Goal: Check status: Check status

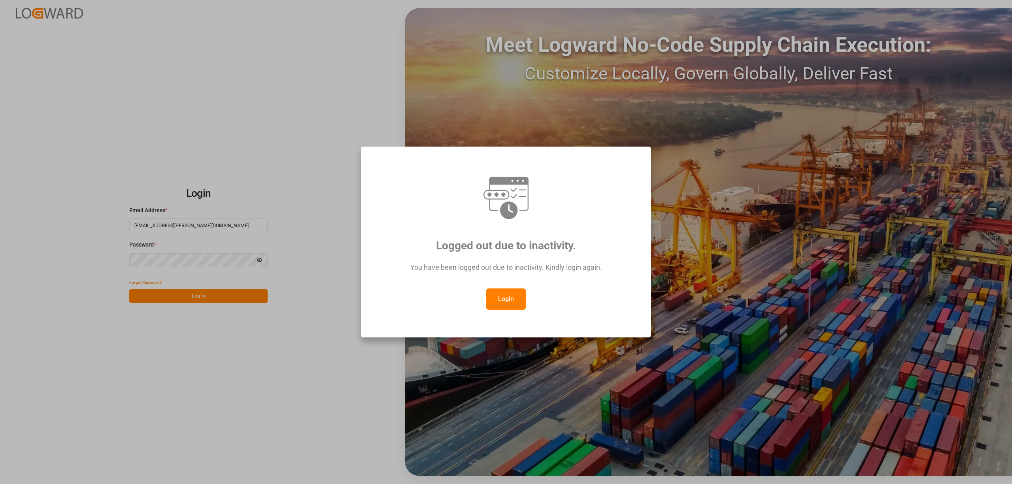
click at [510, 304] on button "Login" at bounding box center [506, 299] width 40 height 21
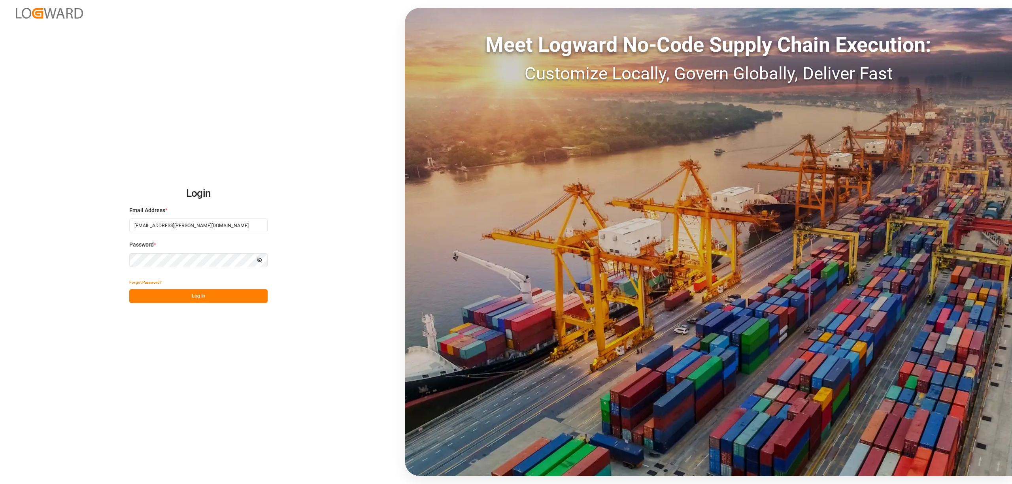
click at [231, 295] on button "Log In" at bounding box center [198, 296] width 138 height 14
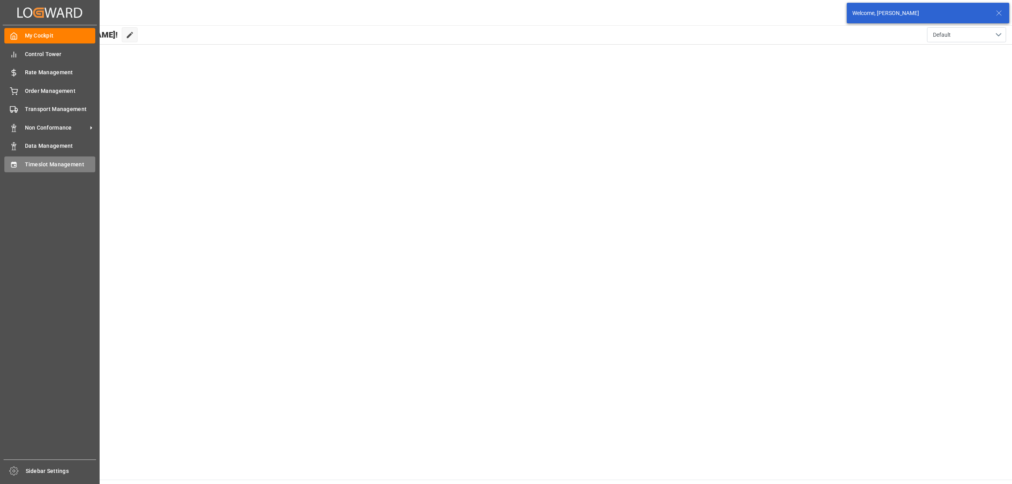
click at [18, 159] on div "Timeslot Management Timeslot Management" at bounding box center [49, 164] width 91 height 15
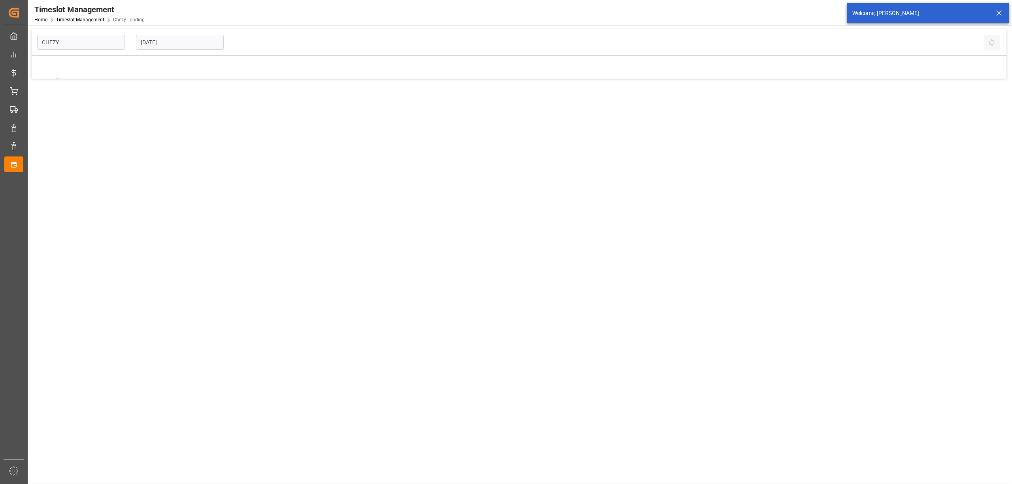
type input "Chezy Loading"
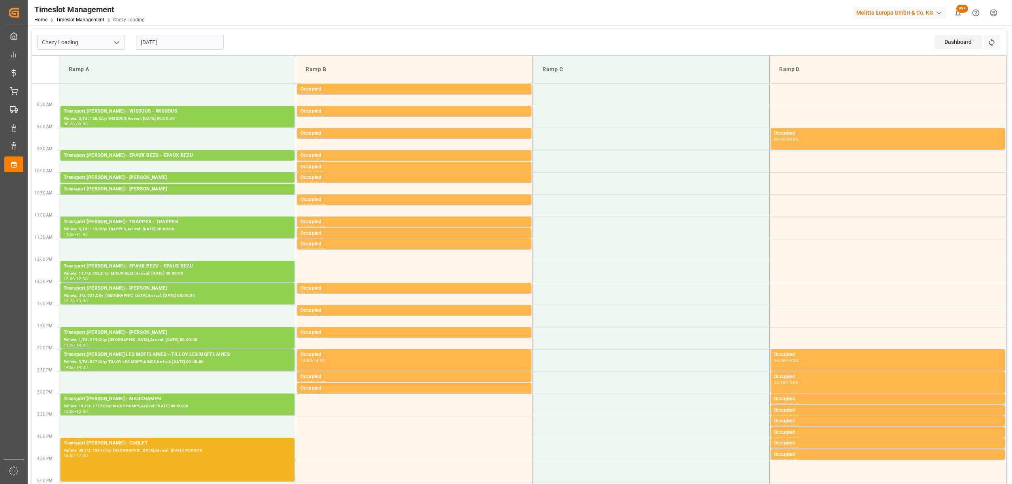
click at [274, 32] on div "Chezy Loading [DATE] Dashboard View Dashboard Refresh Time Slots" at bounding box center [519, 42] width 975 height 26
click at [996, 37] on button "Refresh Time Slots" at bounding box center [992, 42] width 16 height 15
